Goal: Transaction & Acquisition: Purchase product/service

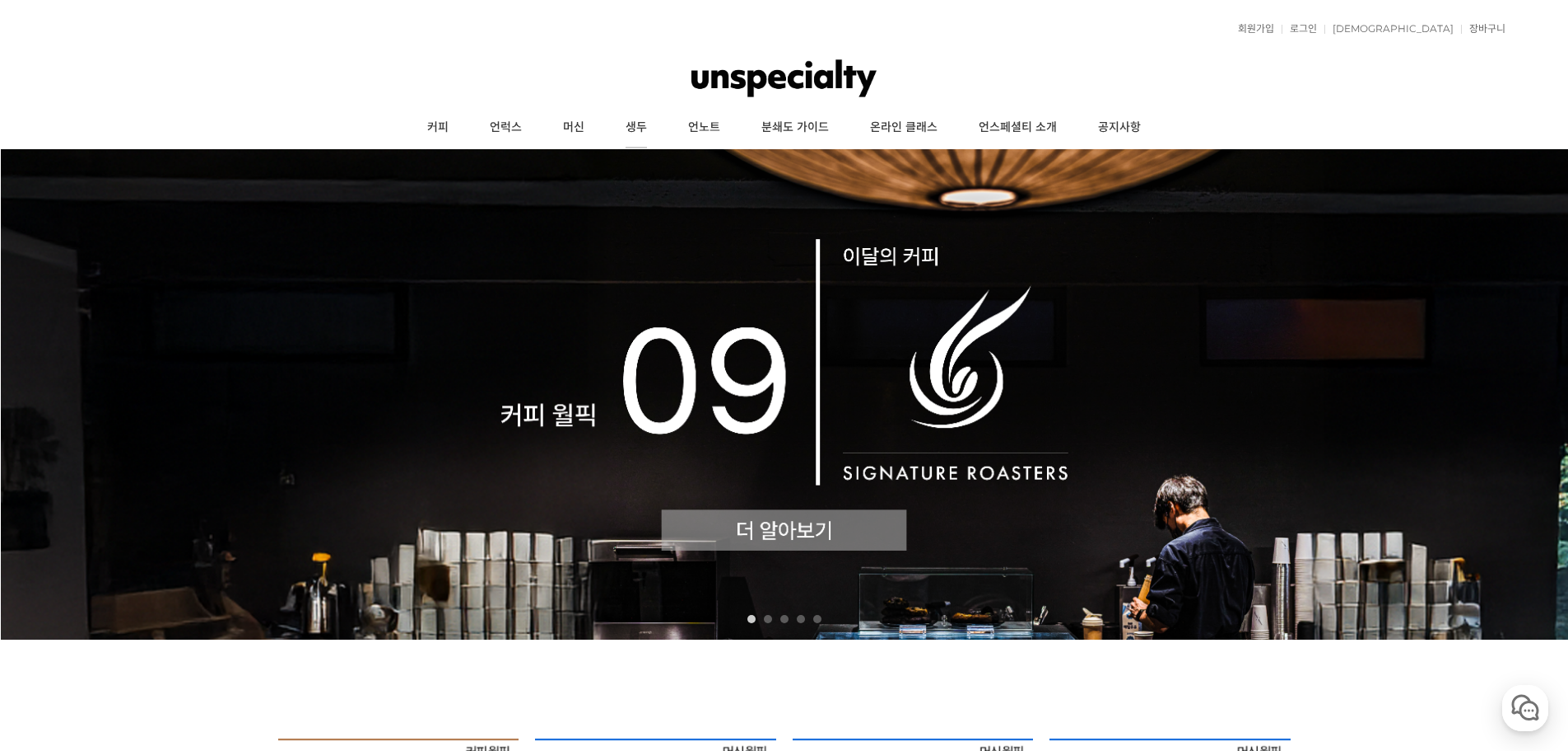
click at [641, 132] on link "생두" at bounding box center [636, 128] width 63 height 41
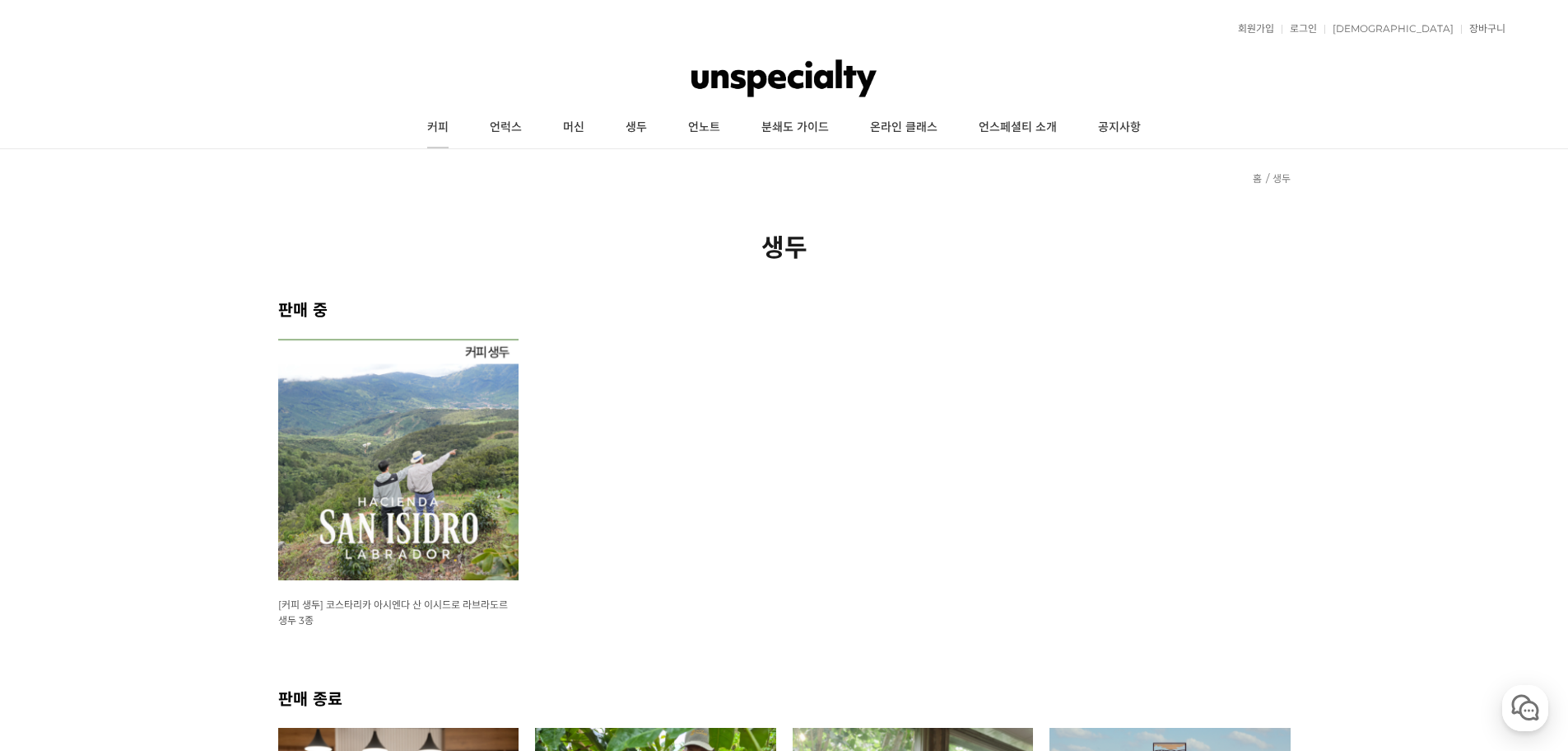
click at [436, 137] on link "커피" at bounding box center [438, 128] width 63 height 41
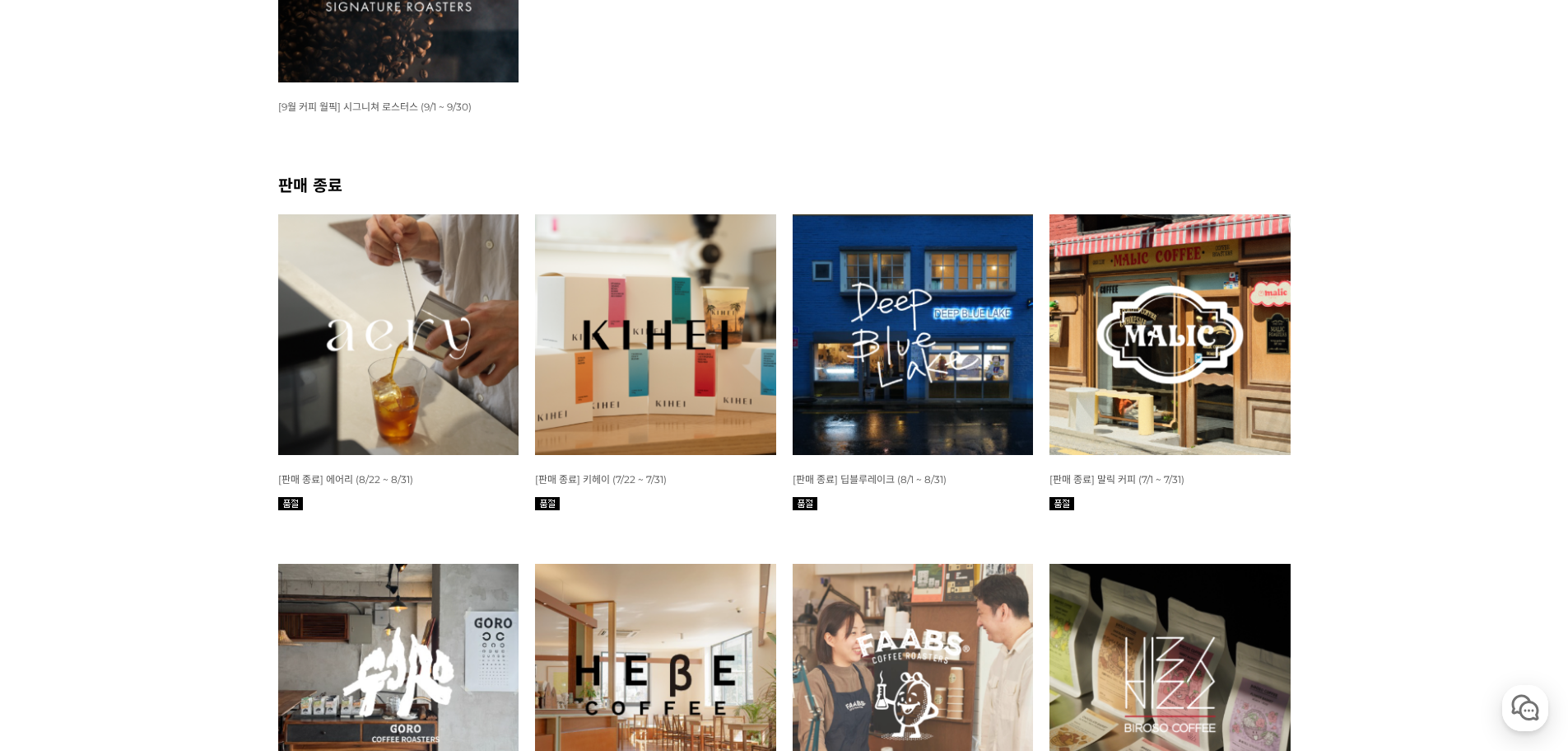
scroll to position [495, 0]
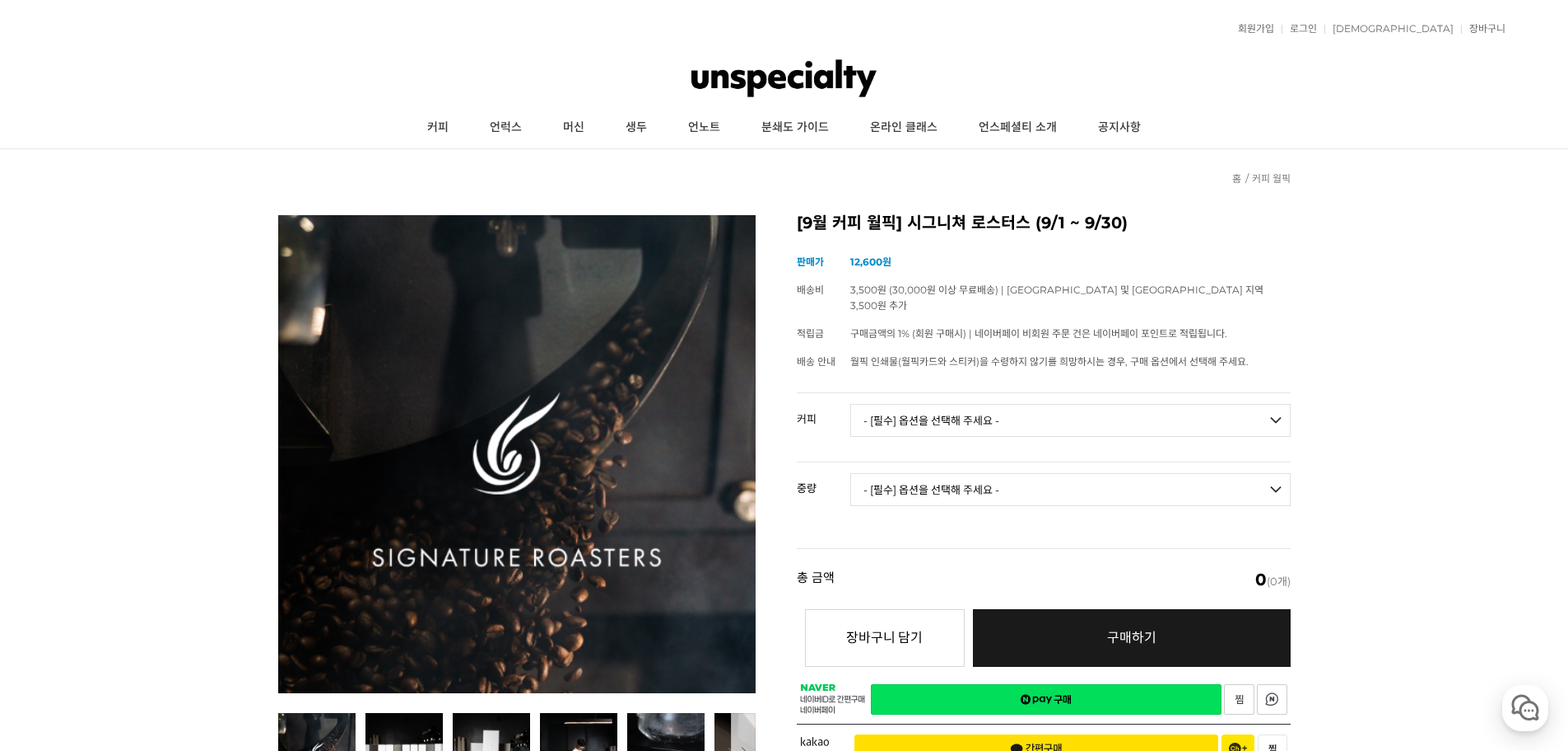
click at [938, 404] on select "- [필수] 옵션을 선택해 주세요 - ------------------- 언스페셜티 분쇄도 가이드 종이(주문 1건당 최대 1개 제공) 월픽 인…" at bounding box center [1070, 420] width 440 height 33
drag, startPoint x: 205, startPoint y: 209, endPoint x: 374, endPoint y: -100, distance: 352.2
click at [660, 138] on link "생두" at bounding box center [636, 128] width 63 height 41
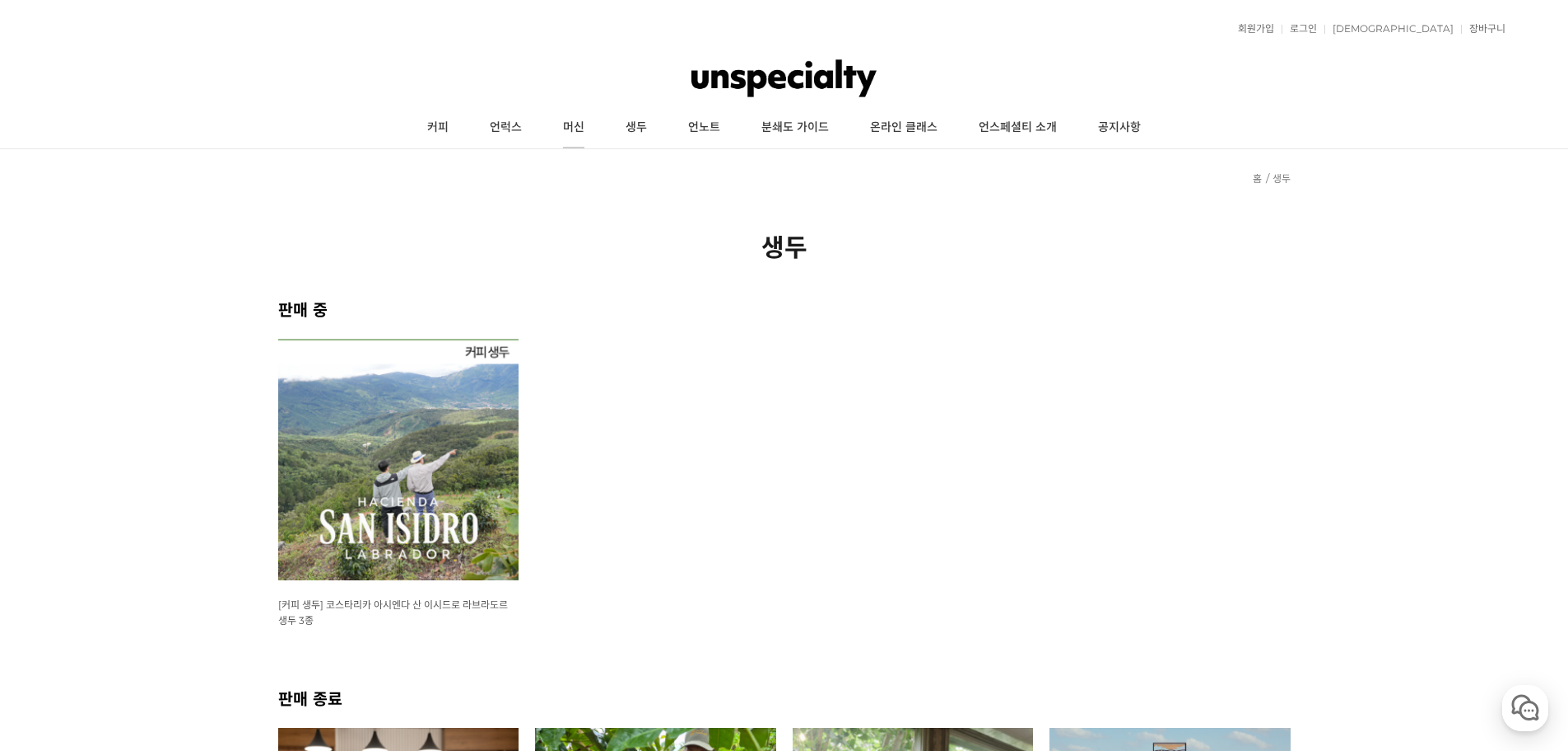
click at [570, 123] on link "머신" at bounding box center [574, 128] width 63 height 41
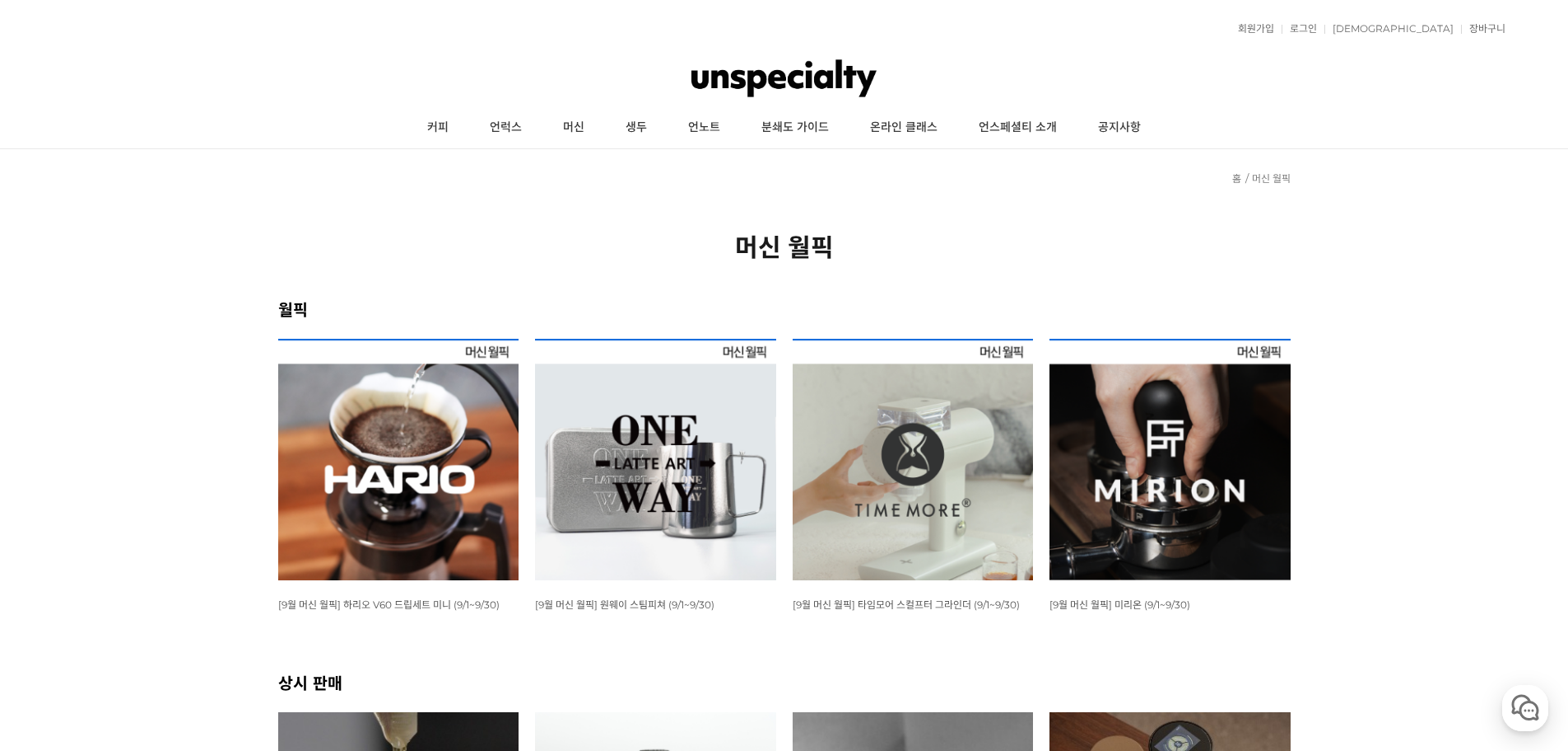
click at [399, 408] on img at bounding box center [399, 459] width 241 height 241
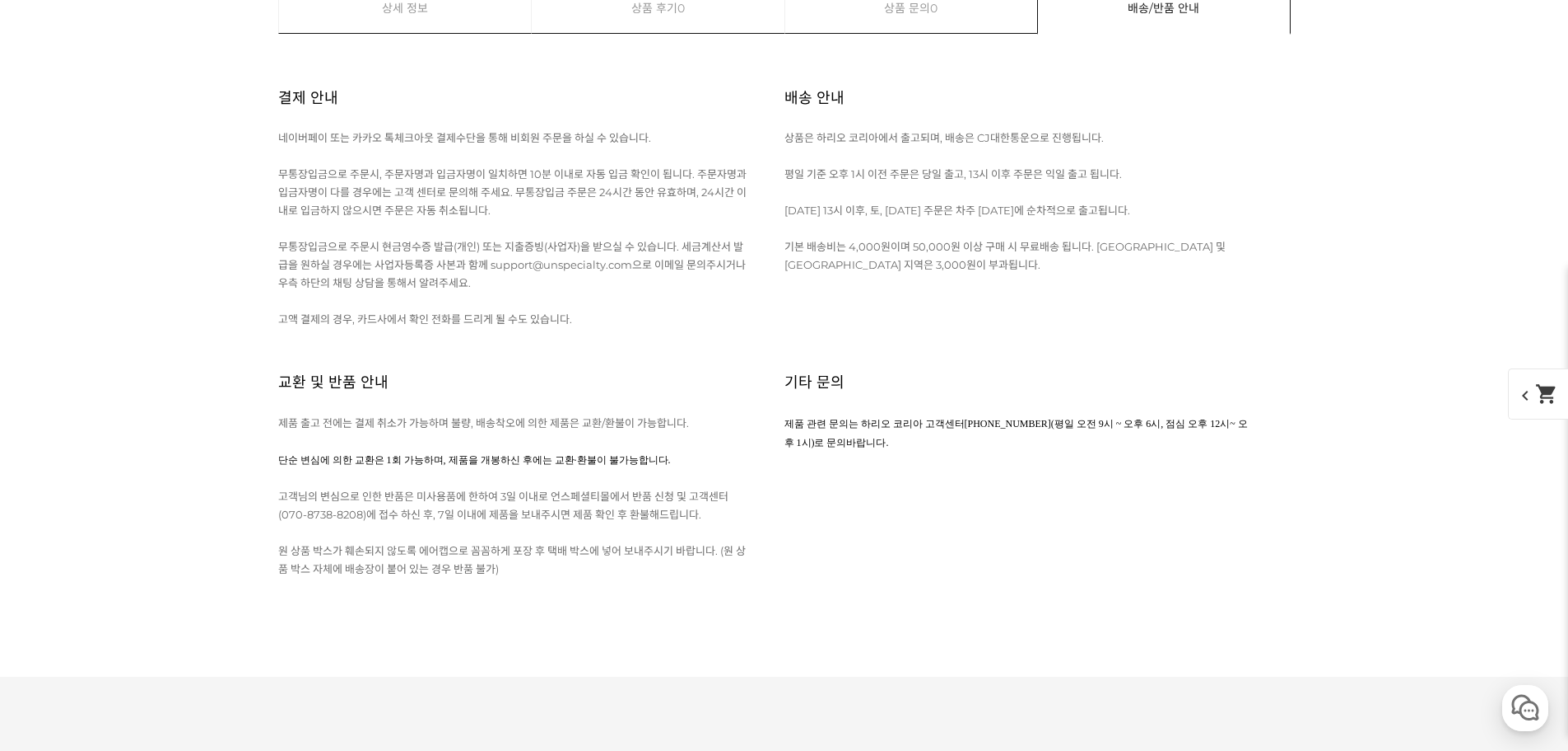
scroll to position [9094, 0]
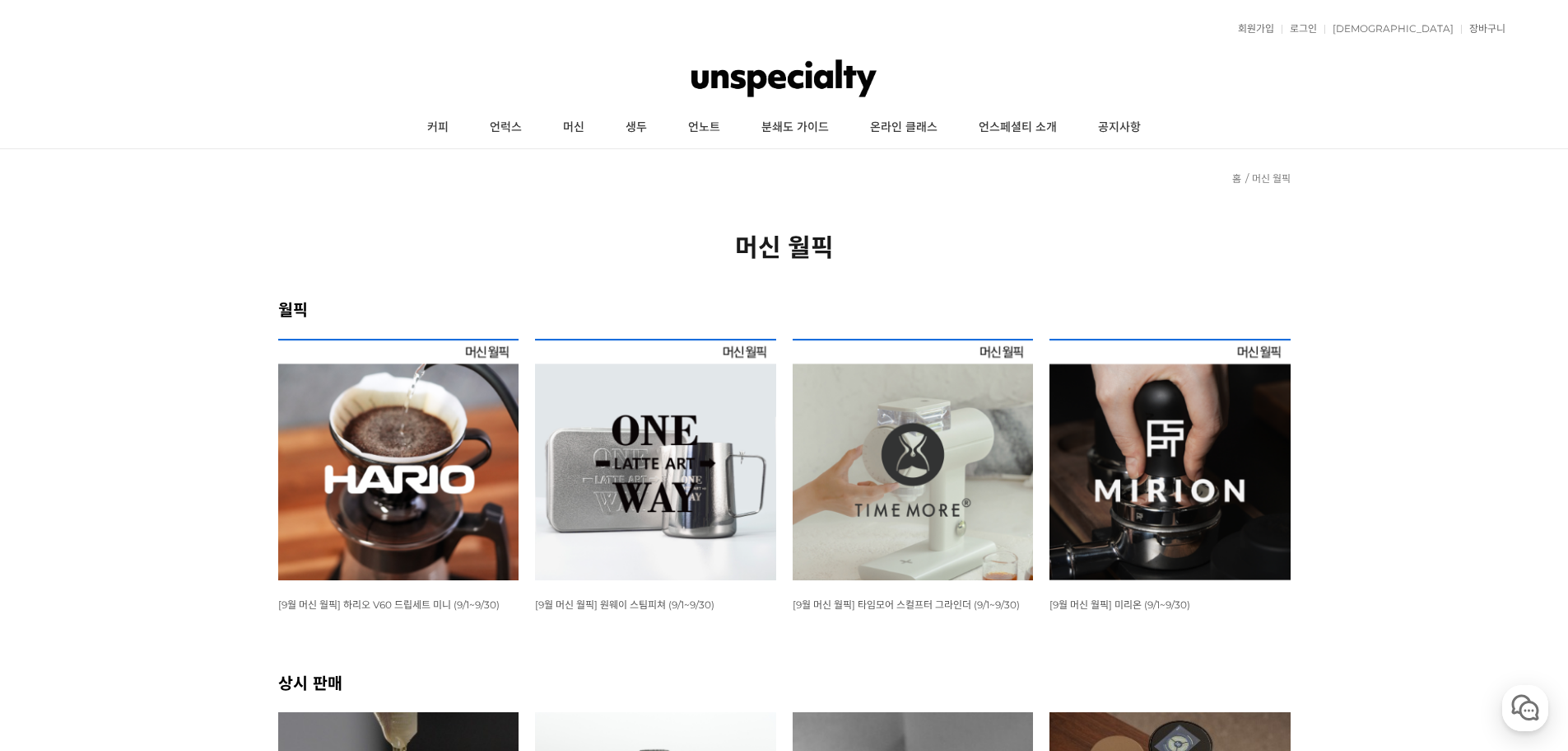
click at [366, 516] on img at bounding box center [399, 459] width 241 height 241
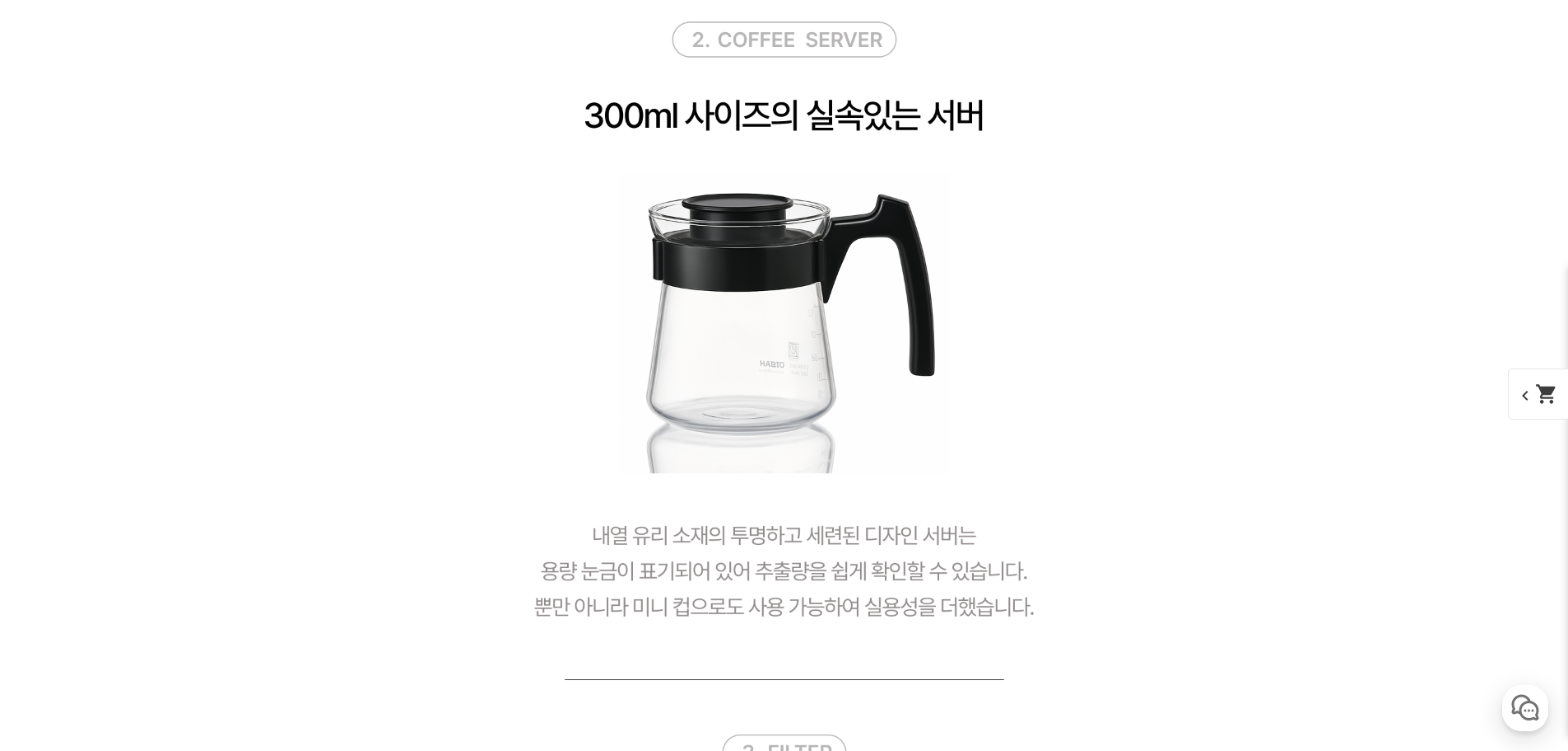
scroll to position [3622, 0]
